Goal: Use online tool/utility: Use online tool/utility

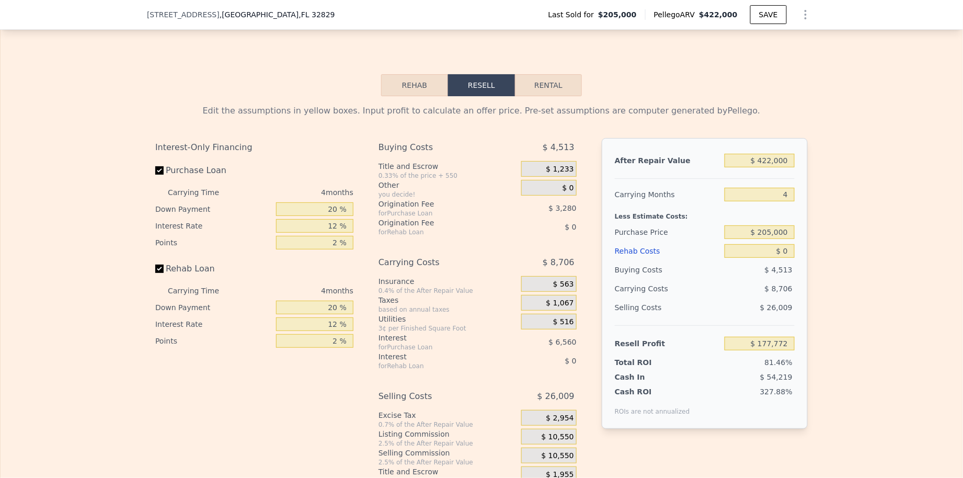
scroll to position [1540, 0]
click at [762, 157] on input "$ 422,000" at bounding box center [760, 160] width 70 height 14
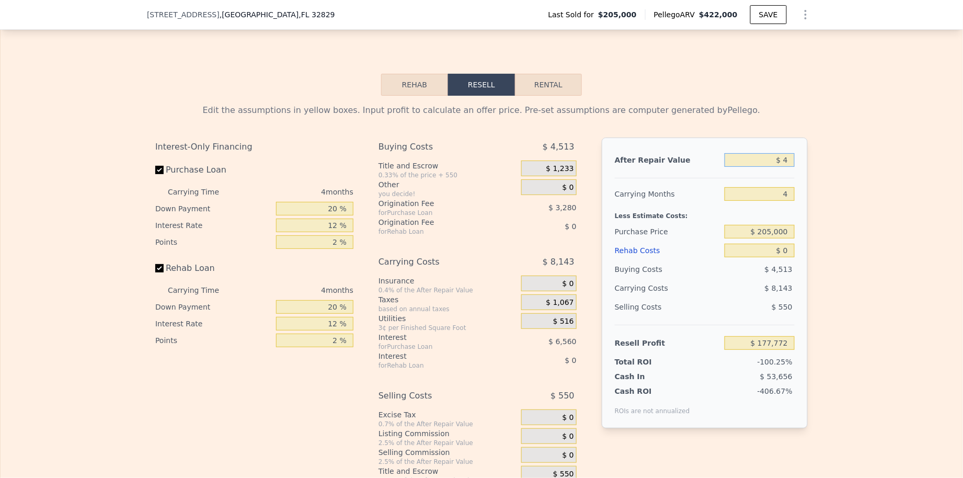
type input "$ 4"
type input "-$ 218,202"
type input "$ 415"
type input "-$ 217,816"
type input "$ 41,500"
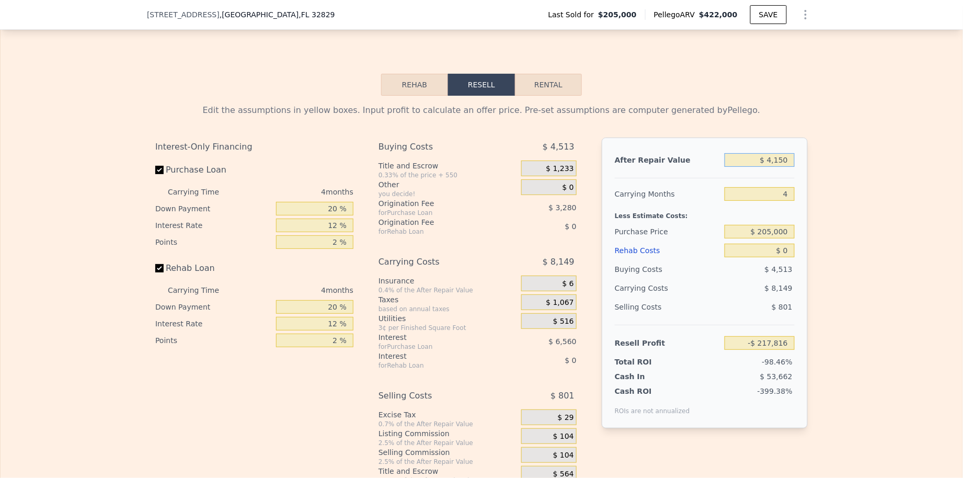
type input "-$ 179,266"
type input "$ 415,000"
type input "$ 171,204"
click at [781, 235] on input "$ 205,000" at bounding box center [760, 232] width 70 height 14
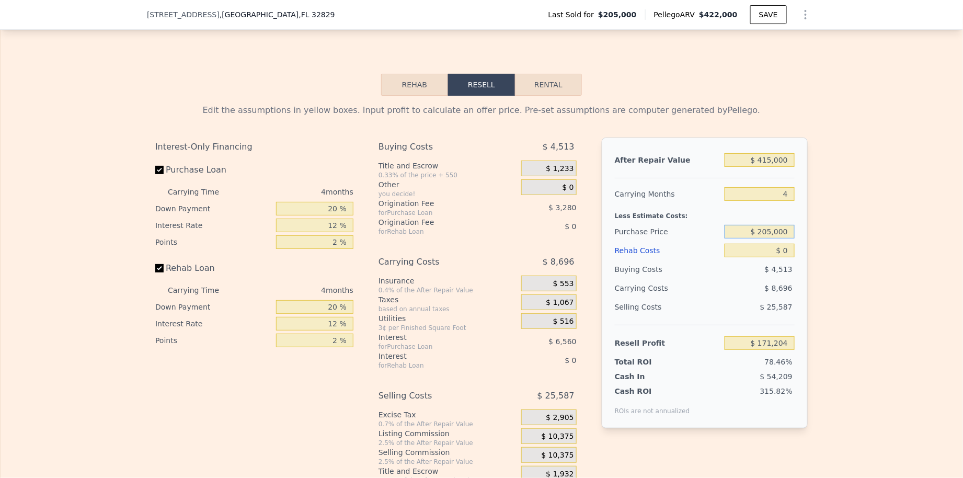
click at [781, 235] on input "$ 205,000" at bounding box center [760, 232] width 70 height 14
type input "$ 295,000"
click at [777, 256] on input "$ 0" at bounding box center [760, 251] width 70 height 14
type input "$ 76,585"
click at [777, 256] on input "$ 0" at bounding box center [760, 251] width 70 height 14
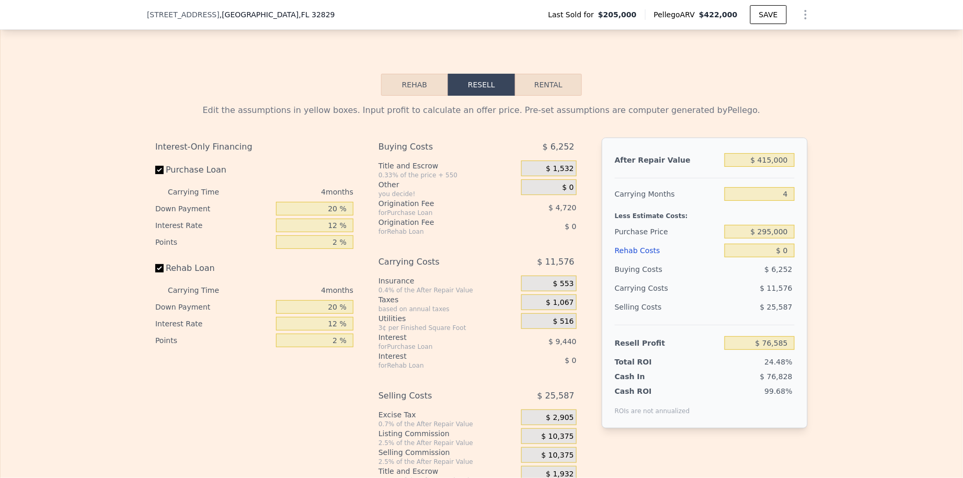
click at [829, 254] on div "Edit the assumptions in yellow boxes. Input profit to calculate an offer price.…" at bounding box center [482, 290] width 962 height 389
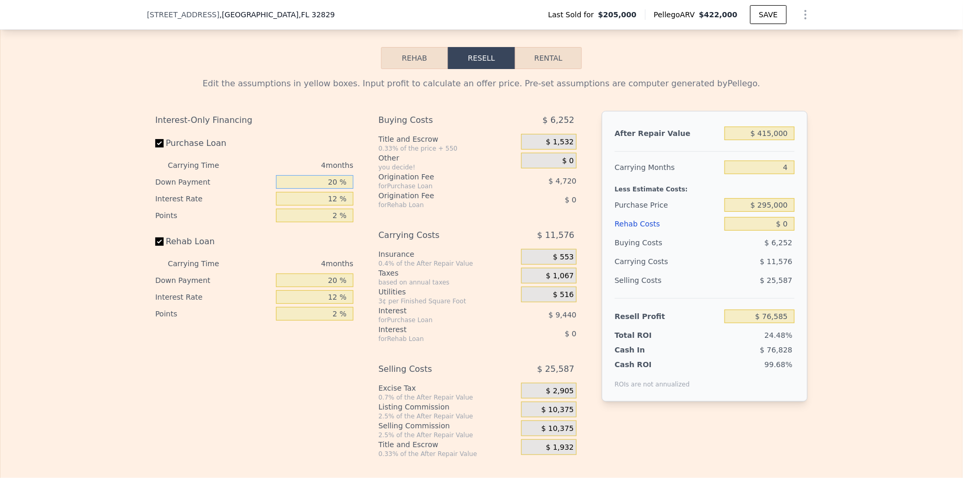
click at [333, 187] on input "20 %" at bounding box center [314, 182] width 77 height 14
type input "1 %"
type input "$ 73,220"
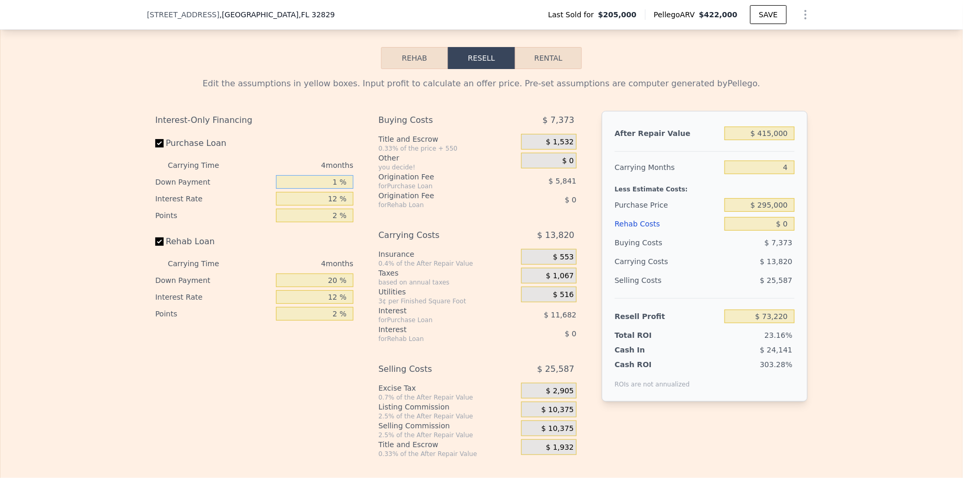
type input "15 %"
type input "$ 75,698"
type input "15 %"
click at [321, 200] on input "12 %" at bounding box center [314, 199] width 77 height 14
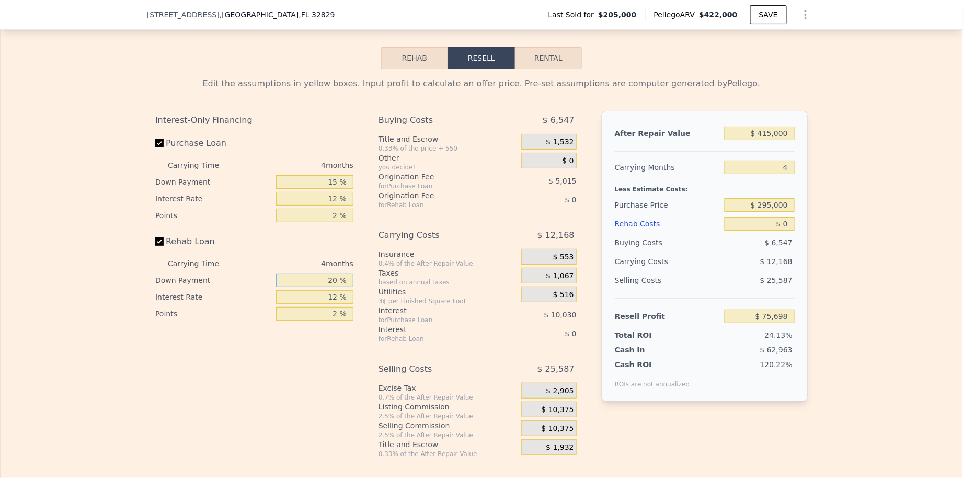
click at [324, 285] on input "20 %" at bounding box center [314, 280] width 77 height 14
type input "15 %"
click at [449, 253] on div "Insurance" at bounding box center [448, 254] width 139 height 10
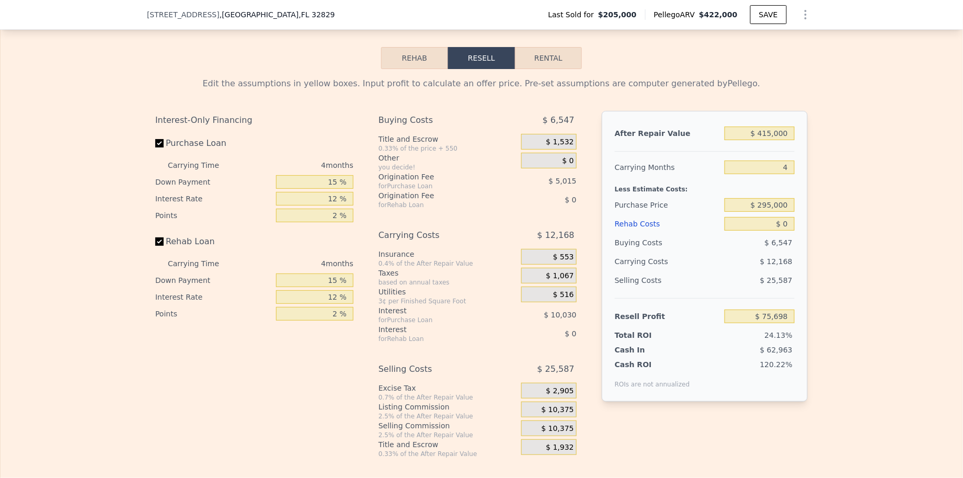
click at [555, 141] on span "$ 1,532" at bounding box center [560, 142] width 28 height 9
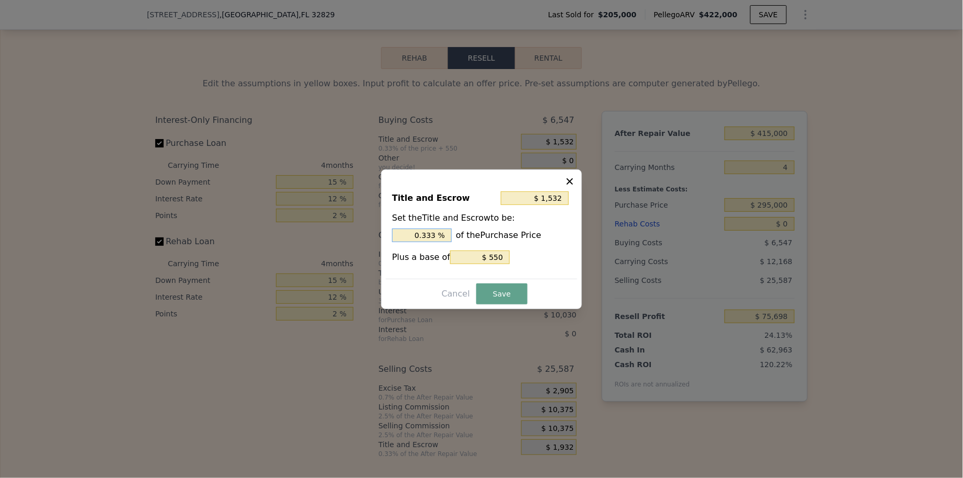
click at [425, 230] on input "0.333 %" at bounding box center [422, 236] width 60 height 14
type input "$ 3,500"
type input "1. %"
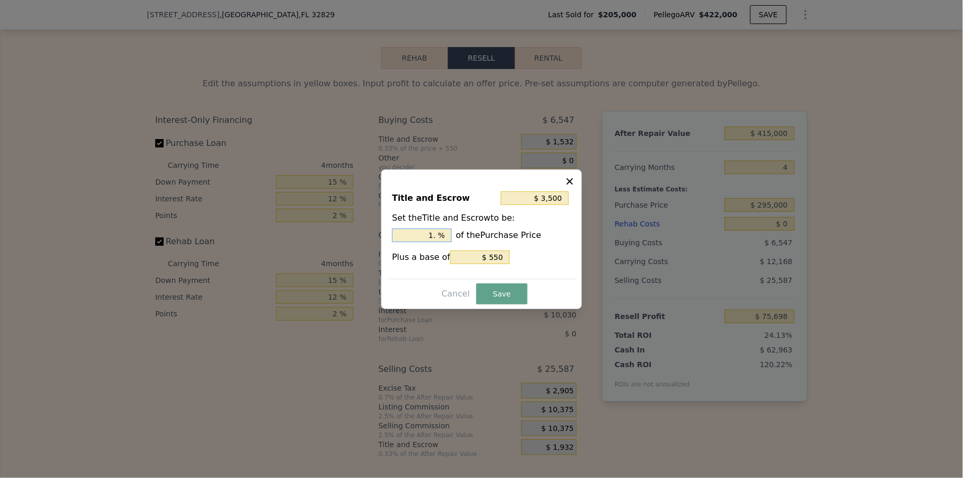
type input "$ 4,090"
type input "1.2 %"
type input "$ 4,238"
type input "1.25 %"
click at [505, 298] on button "Save" at bounding box center [501, 293] width 51 height 21
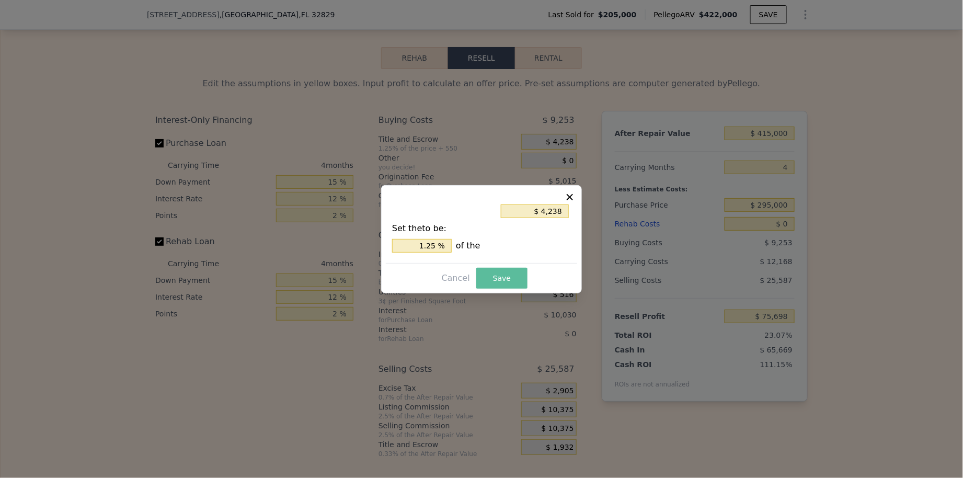
type input "$ 72,992"
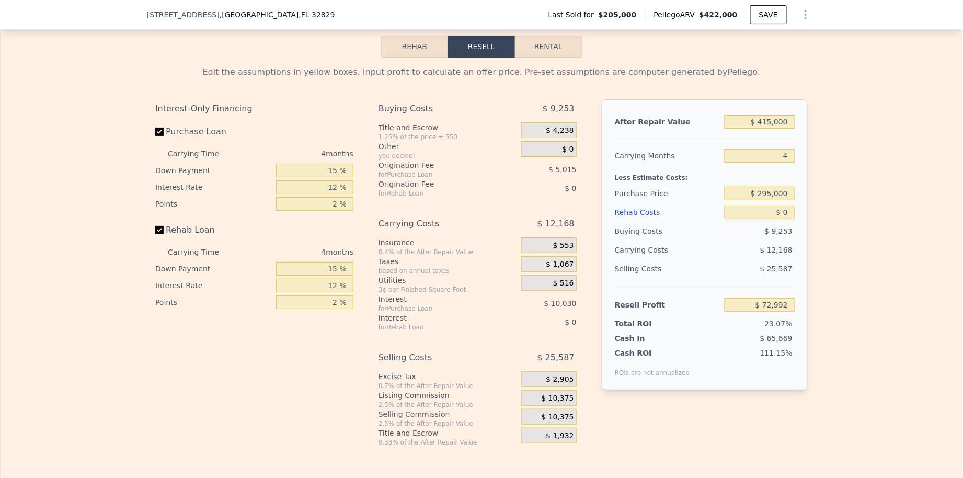
scroll to position [1562, 0]
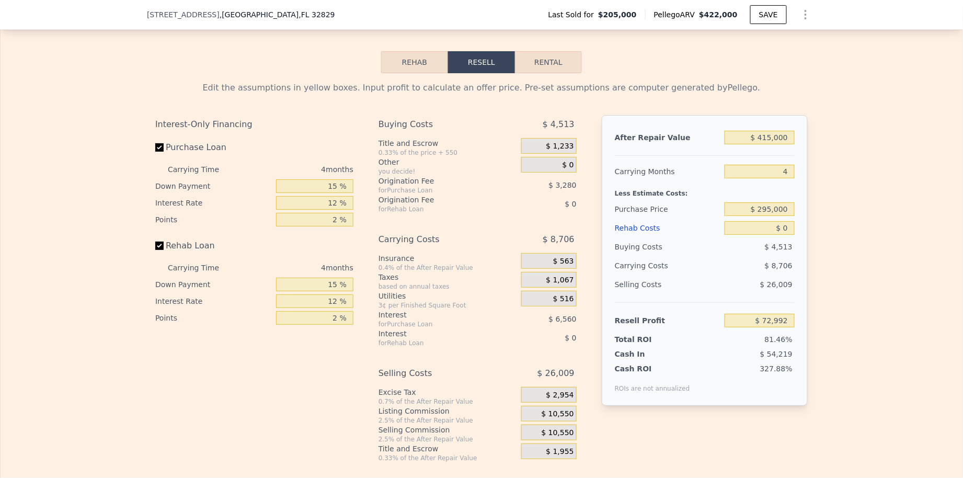
type input "$ 422,000"
type input "$ 177,772"
click at [762, 137] on input "$ 422,000" at bounding box center [760, 138] width 70 height 14
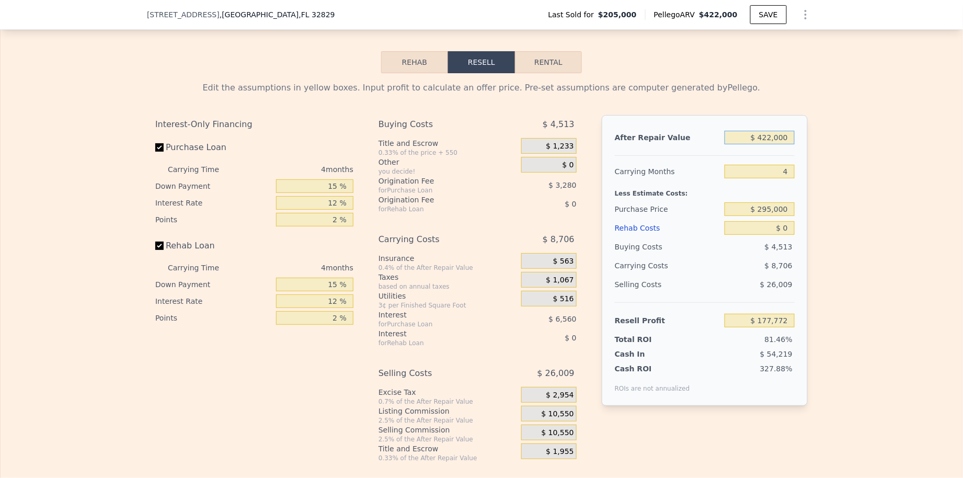
type input "$ 4"
type input "-$ 218,202"
type input "$ 41"
type input "-$ 218,167"
type input "$ 4,150"
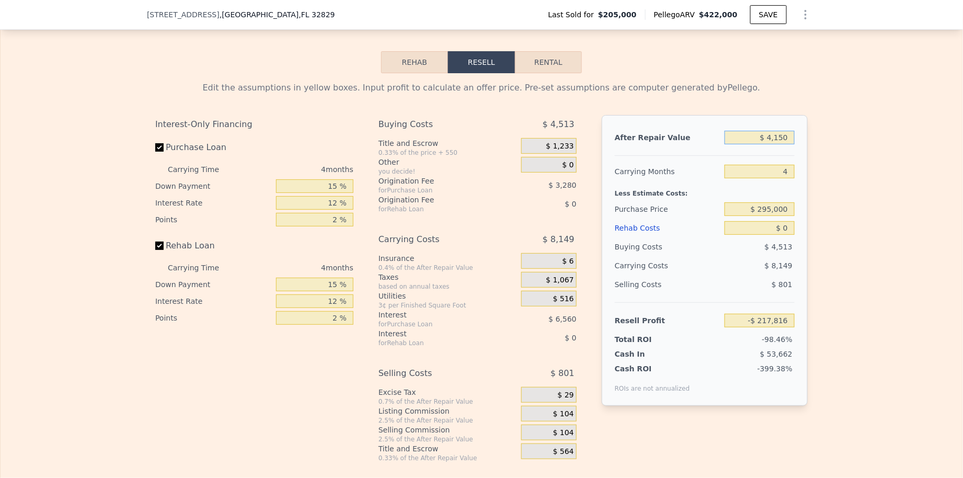
type input "-$ 214,313"
type input "$ 415,000"
type input "$ 171,204"
click at [484, 213] on div "for Rehab Loan" at bounding box center [437, 209] width 117 height 8
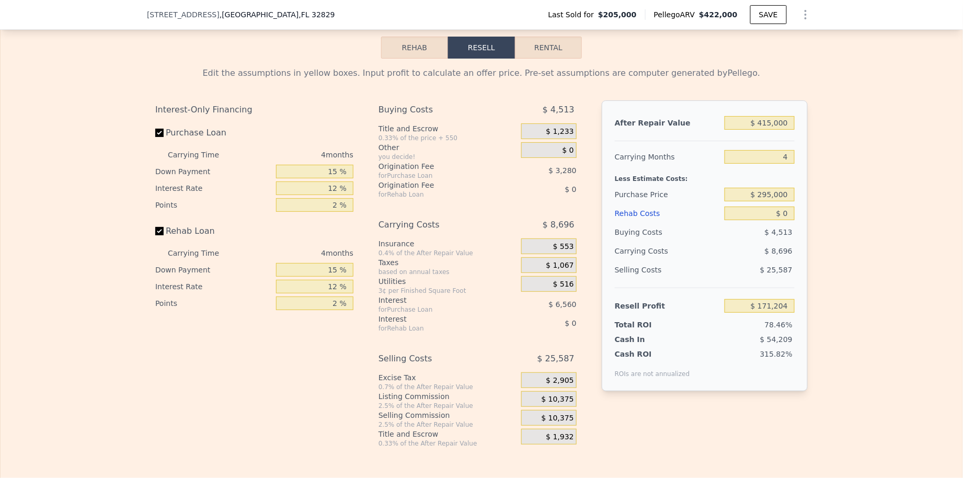
scroll to position [1580, 0]
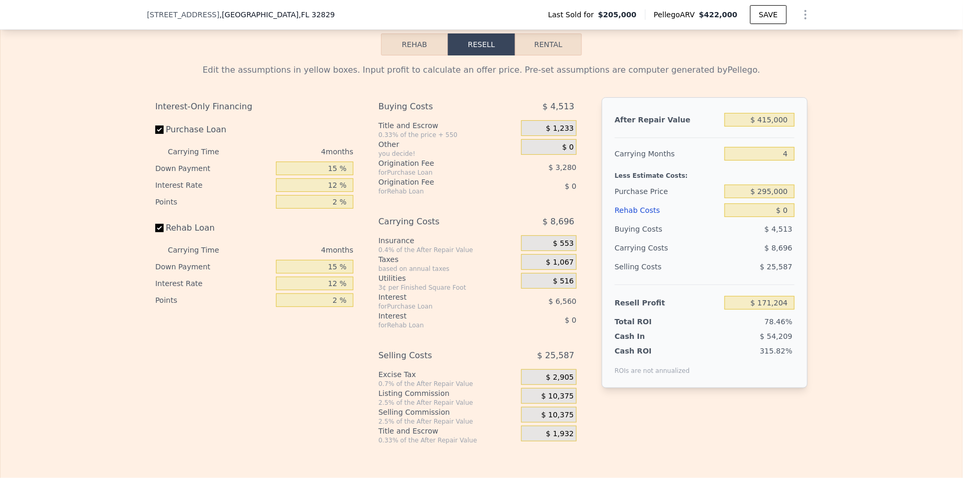
click at [532, 136] on div "$ 1,233" at bounding box center [548, 128] width 55 height 16
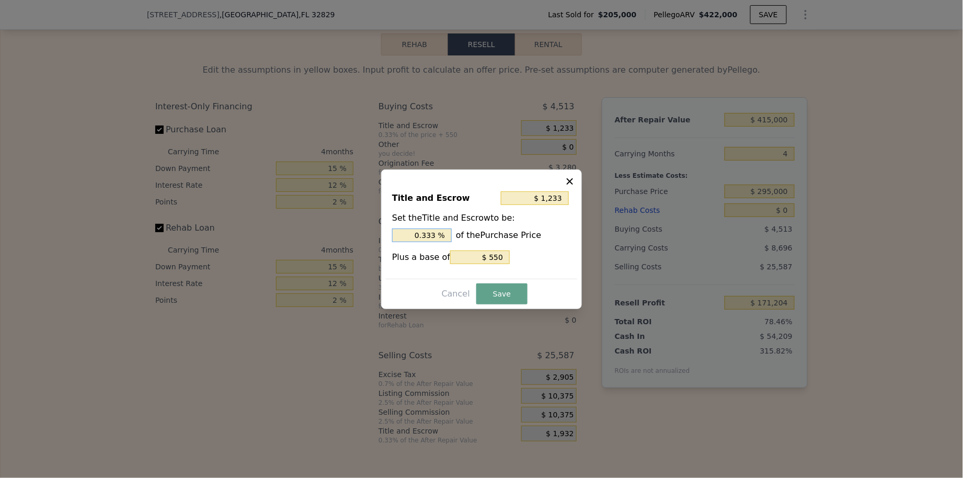
click at [430, 229] on input "0.333 %" at bounding box center [422, 236] width 60 height 14
type input "$ 2,600"
type input "1. %"
type input "$ 3,010"
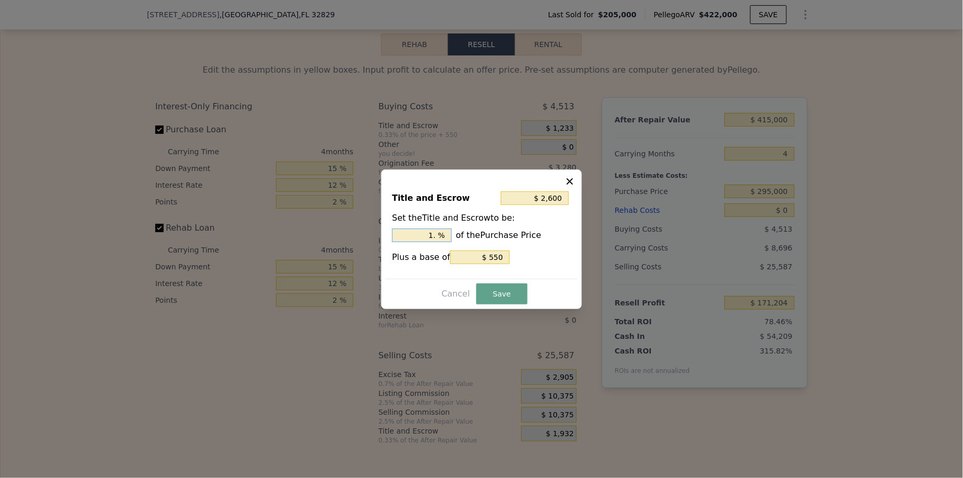
type input "1.2 %"
type input "$ 3,113"
type input "1.25 %"
click at [492, 291] on button "Save" at bounding box center [501, 293] width 51 height 21
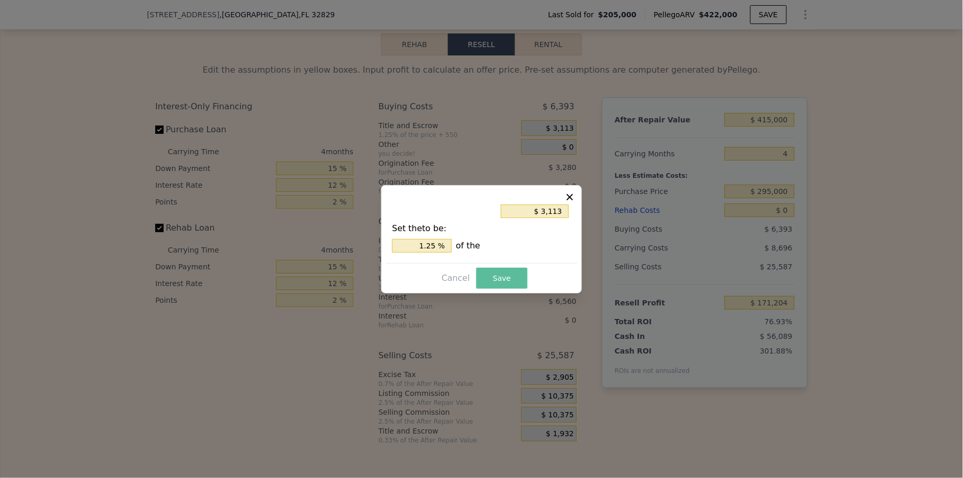
type input "$ 169,324"
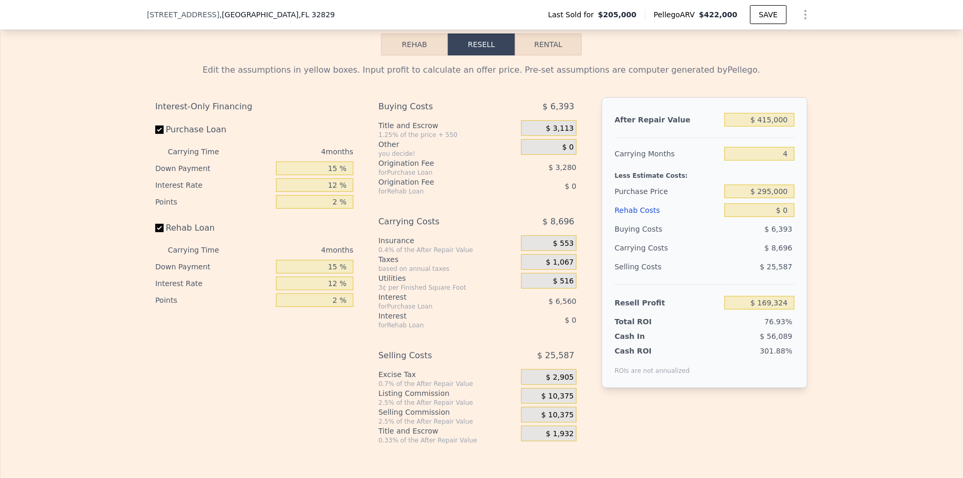
click at [773, 201] on div "$ 295,000" at bounding box center [760, 191] width 70 height 19
click at [771, 195] on input "$ 295,000" at bounding box center [760, 192] width 70 height 14
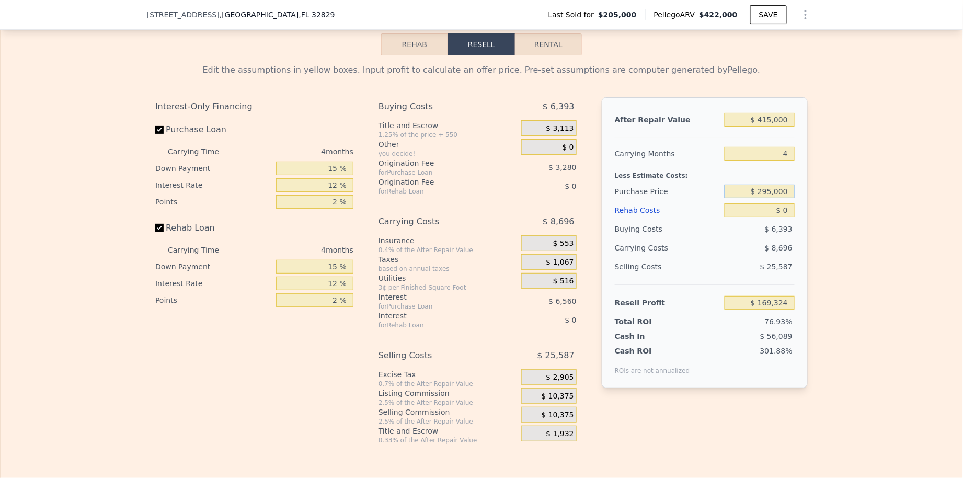
click at [771, 195] on input "$ 295,000" at bounding box center [760, 192] width 70 height 14
type input "$ 295,000"
type input "$ 73,879"
click at [729, 247] on div "$ 11,576" at bounding box center [739, 247] width 110 height 19
click at [546, 42] on button "Rental" at bounding box center [548, 44] width 67 height 22
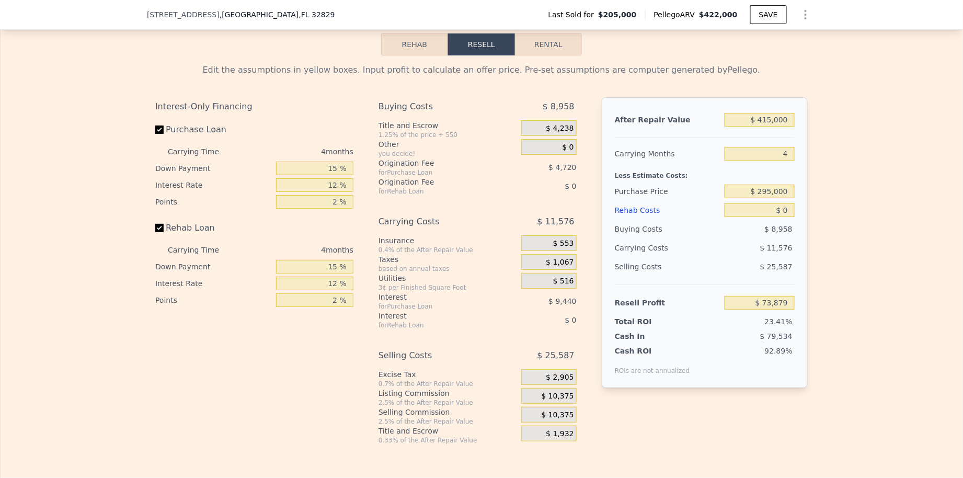
select select "30"
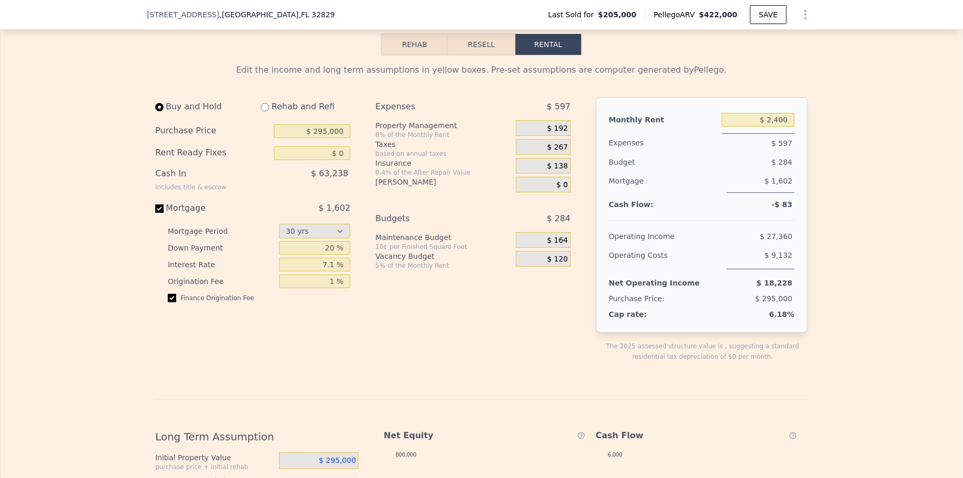
click at [266, 111] on input "radio" at bounding box center [265, 107] width 8 height 8
radio input "true"
select select "30"
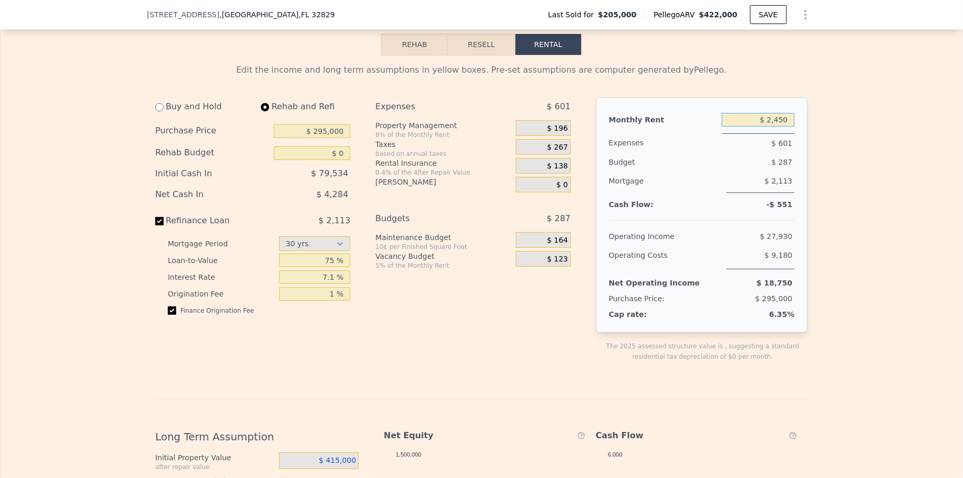
click at [776, 124] on input "$ 2,450" at bounding box center [758, 120] width 73 height 14
type input "$ 2,300"
drag, startPoint x: 657, startPoint y: 176, endPoint x: 589, endPoint y: 138, distance: 78.2
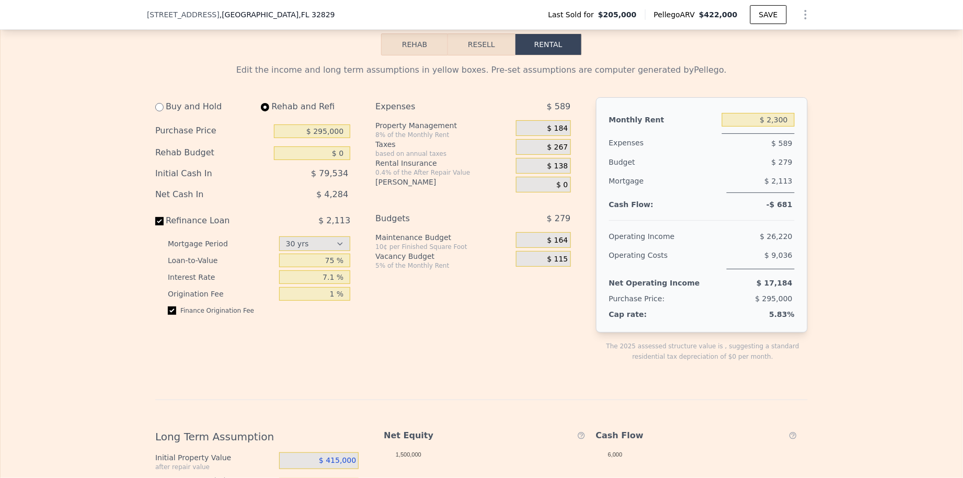
click at [657, 176] on div "Mortgage" at bounding box center [665, 182] width 113 height 21
click at [555, 129] on span "$ 184" at bounding box center [557, 128] width 21 height 9
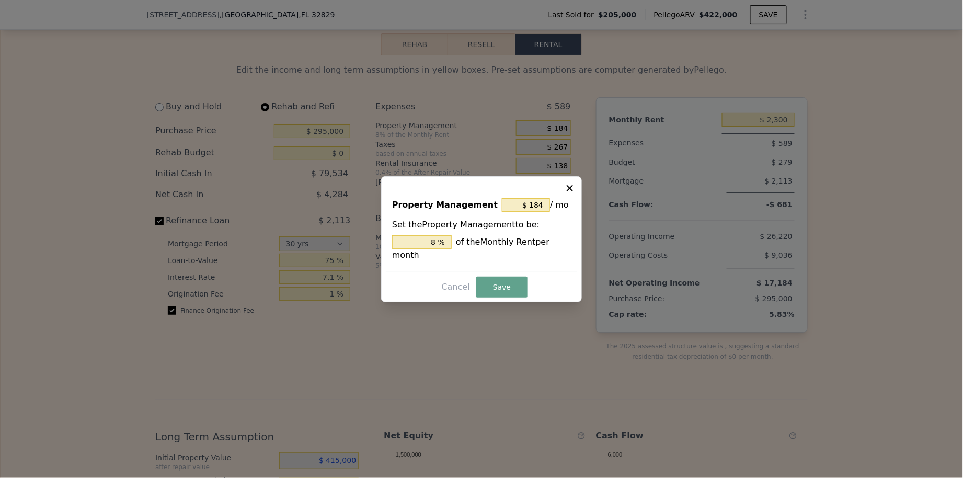
click at [529, 197] on div "$ 184 / mo" at bounding box center [536, 205] width 69 height 19
click at [529, 201] on input "$ 184" at bounding box center [526, 205] width 48 height 14
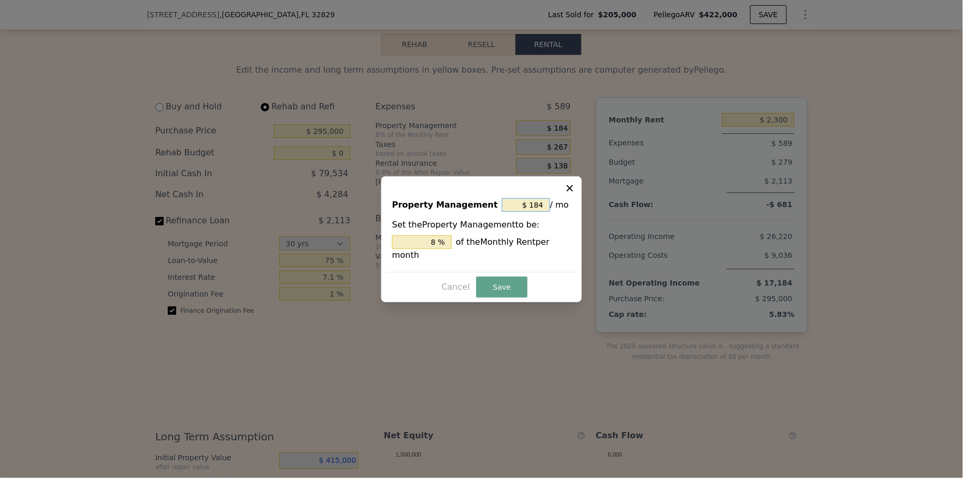
click at [529, 201] on input "$ 184" at bounding box center [526, 205] width 48 height 14
type input "$ 0"
type input "0 %"
click at [517, 285] on button "Save" at bounding box center [501, 287] width 51 height 21
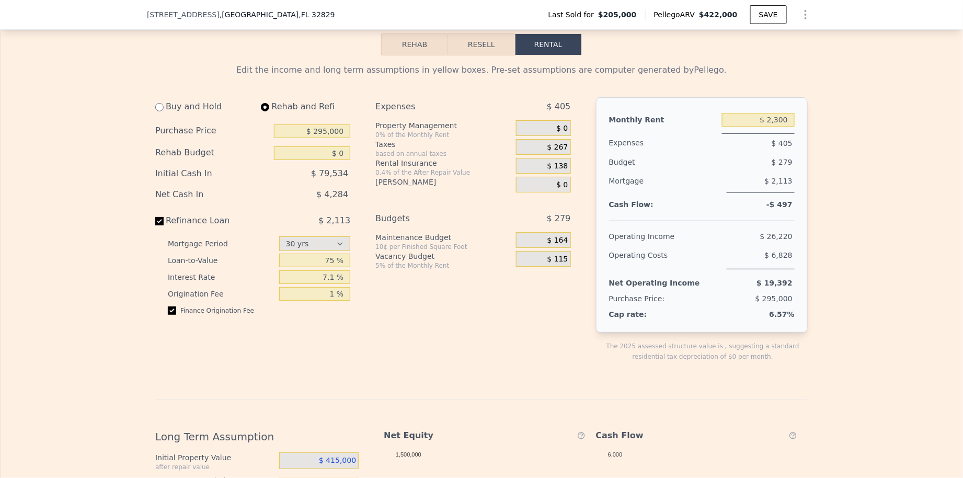
click at [496, 53] on button "Resell" at bounding box center [481, 44] width 66 height 22
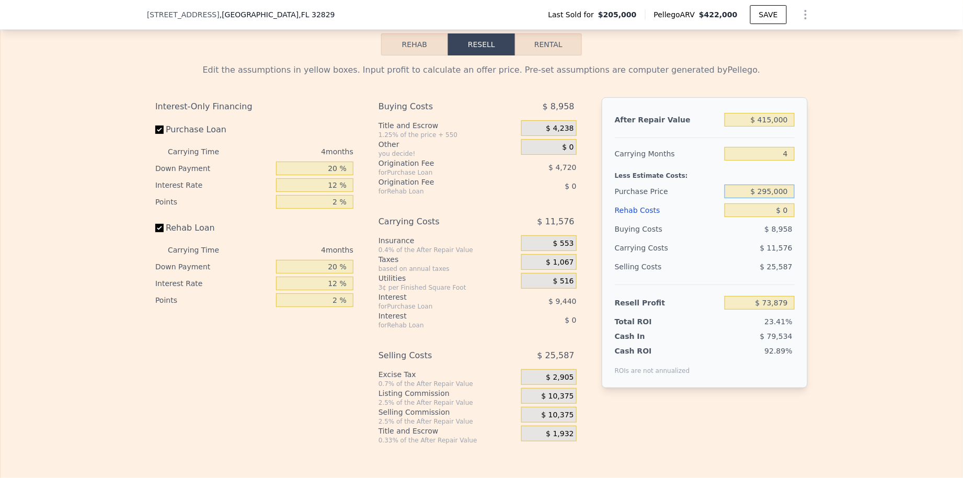
click at [766, 198] on input "$ 295,000" at bounding box center [760, 192] width 70 height 14
type input "$ 340,000"
type input "$ 26,157"
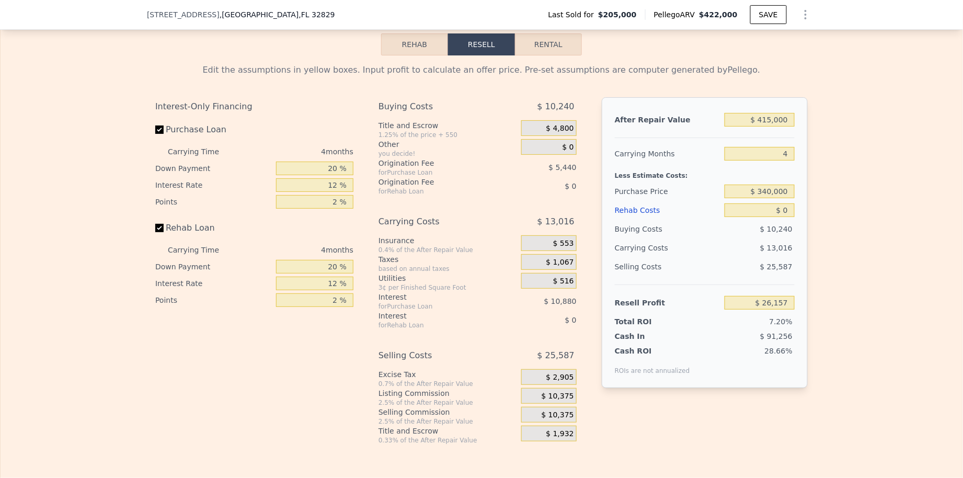
click at [900, 202] on div "Edit the assumptions in yellow boxes. Input profit to calculate an offer price.…" at bounding box center [482, 249] width 962 height 389
click at [781, 198] on input "$ 340,000" at bounding box center [760, 192] width 70 height 14
type input "$ 320,000"
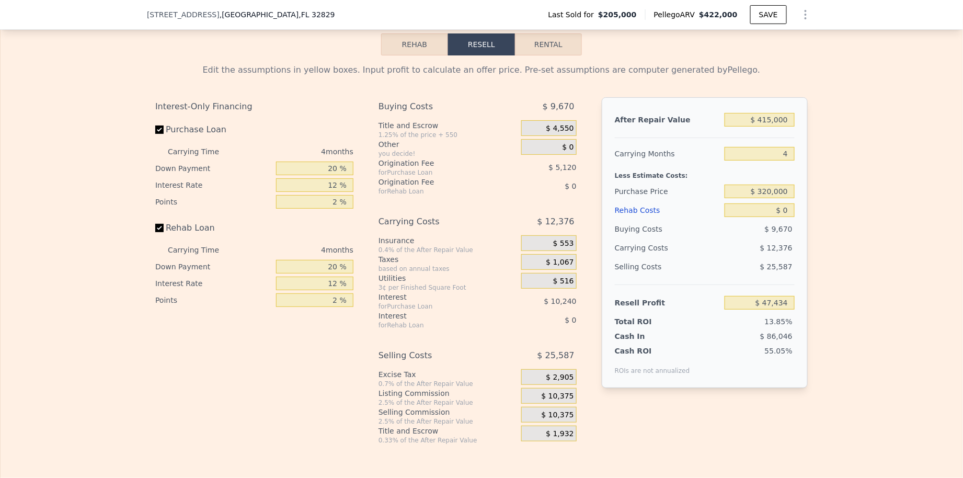
click at [833, 219] on div "Edit the assumptions in yellow boxes. Input profit to calculate an offer price.…" at bounding box center [482, 249] width 962 height 389
type input "$ 47,367"
click at [786, 197] on input "$ 320,000" at bounding box center [760, 192] width 70 height 14
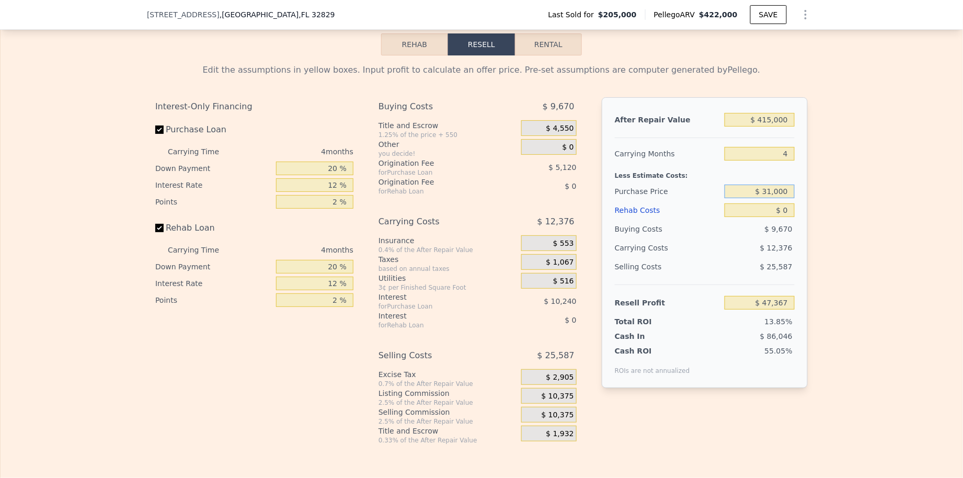
type input "$ 310,000"
click at [825, 215] on div "Edit the assumptions in yellow boxes. Input profit to calculate an offer price.…" at bounding box center [482, 249] width 962 height 389
type input "$ 57,972"
